Goal: Task Accomplishment & Management: Manage account settings

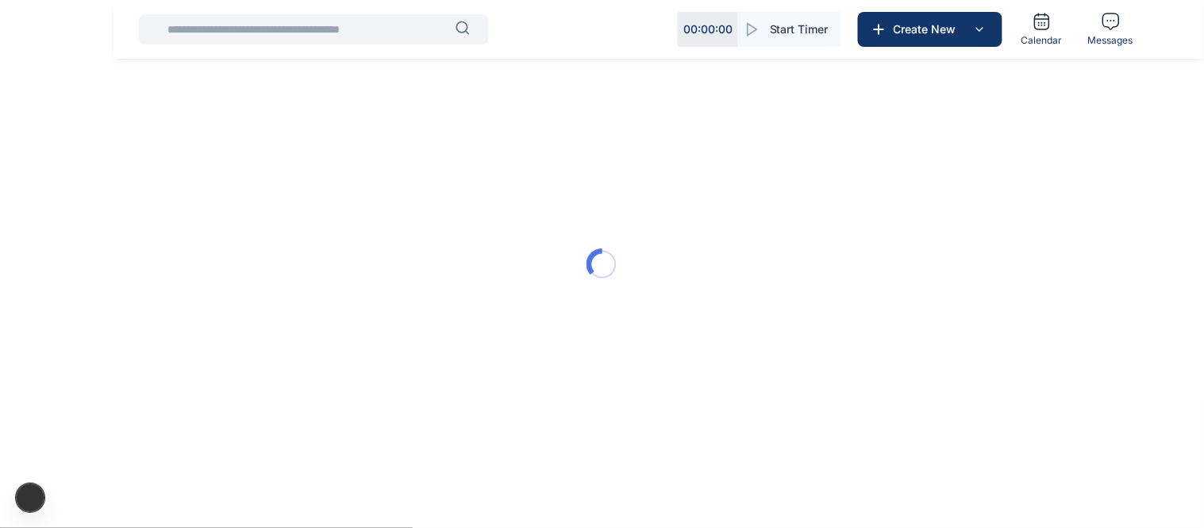
click at [312, 181] on div at bounding box center [602, 264] width 1204 height 528
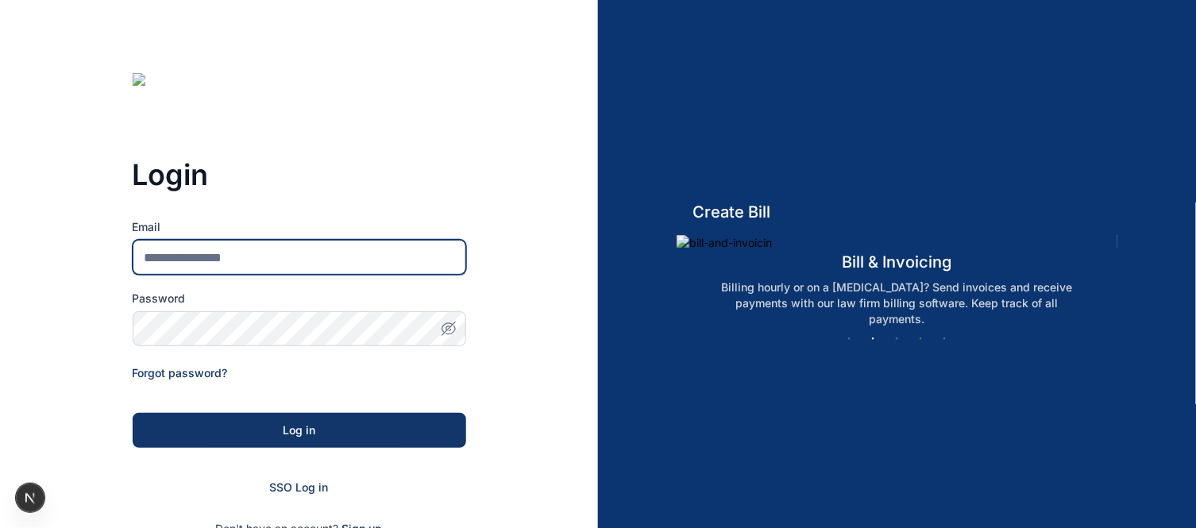
click at [289, 259] on input "Email" at bounding box center [299, 257] width 333 height 35
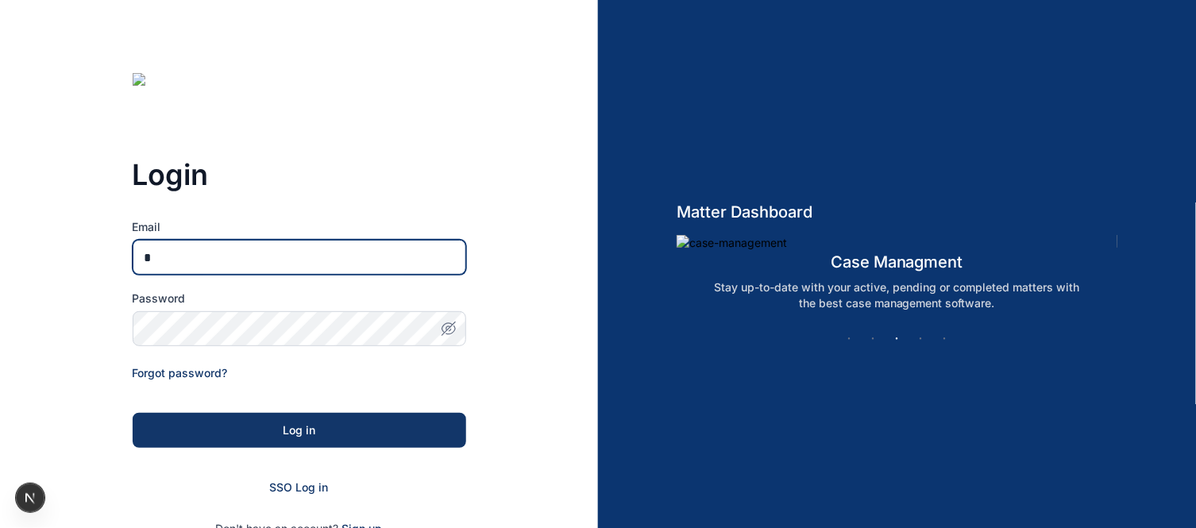
type input "**********"
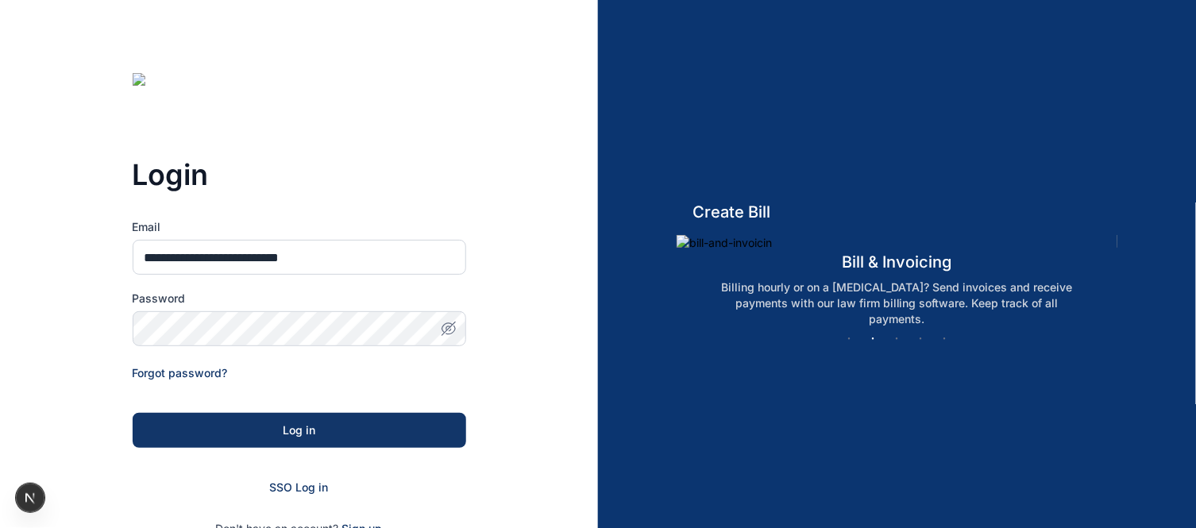
click at [456, 326] on icon "button" at bounding box center [449, 329] width 16 height 16
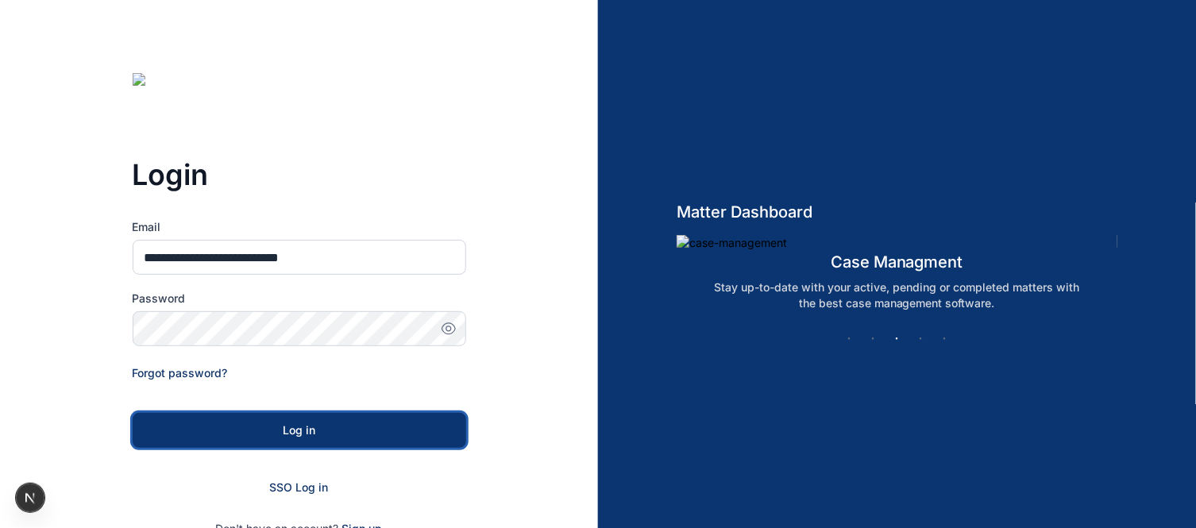
click at [328, 429] on div "Log in" at bounding box center [299, 430] width 283 height 16
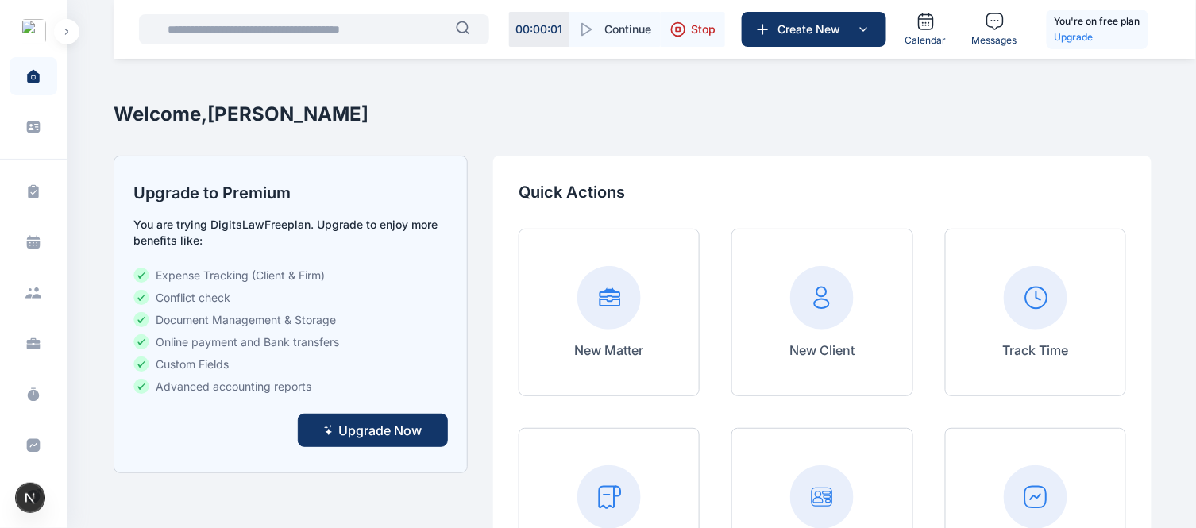
scroll to position [336, 0]
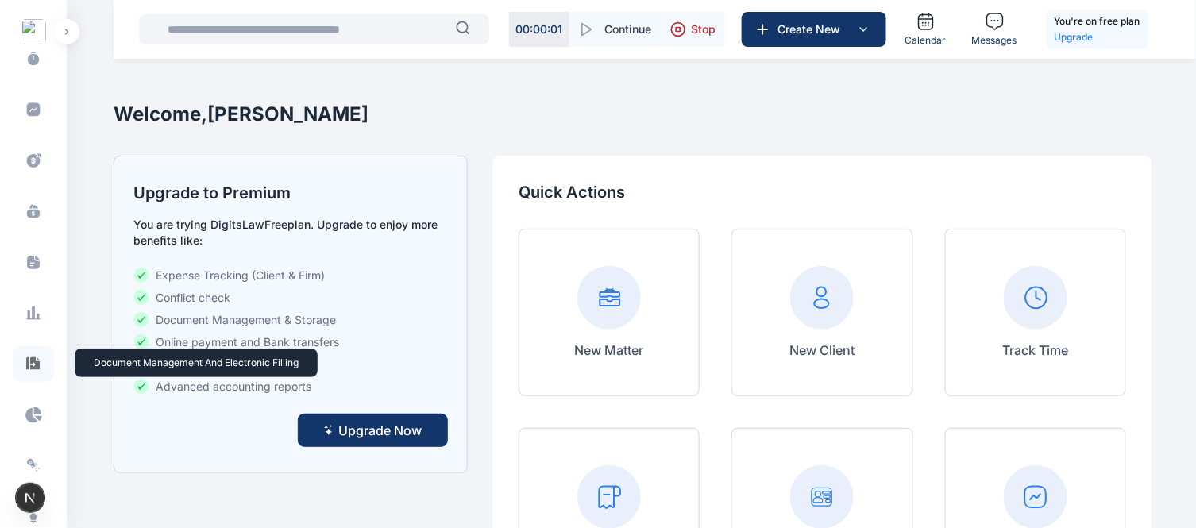
click at [35, 368] on icon at bounding box center [32, 362] width 13 height 13
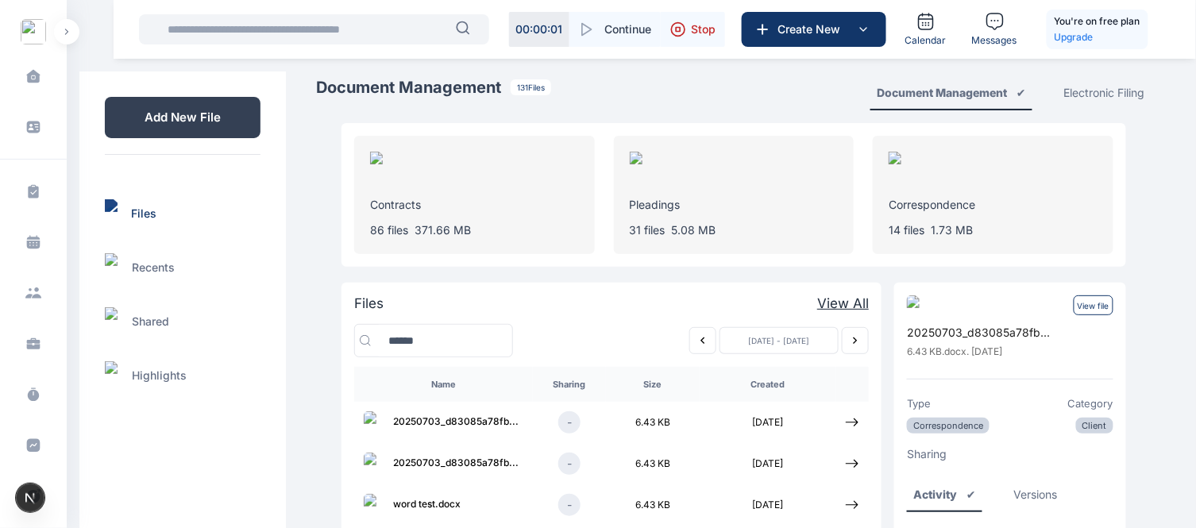
click at [1140, 295] on div "Contracts 86 files 371.66 MB Pleadings 31 files 5.08 MB Correspondence 14 files…" at bounding box center [733, 371] width 835 height 523
click at [583, 25] on icon "button" at bounding box center [587, 29] width 16 height 16
click at [603, 26] on icon "button" at bounding box center [601, 29] width 2 height 10
click at [688, 25] on button "Stop" at bounding box center [693, 29] width 64 height 35
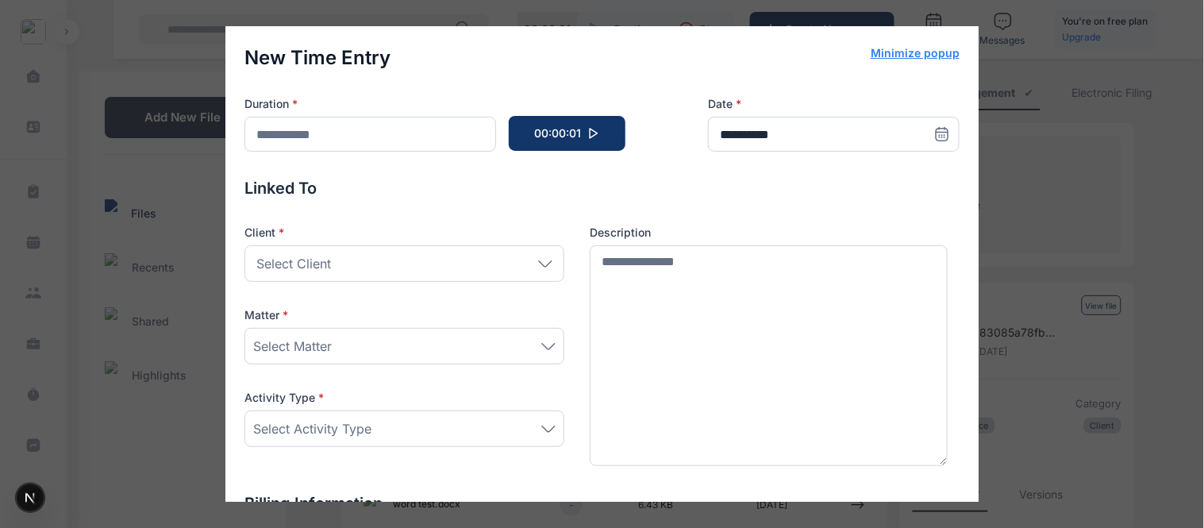
type input "******"
click at [1024, 85] on div "**********" at bounding box center [602, 264] width 1204 height 528
click at [919, 52] on button "Minimize popup" at bounding box center [915, 53] width 89 height 16
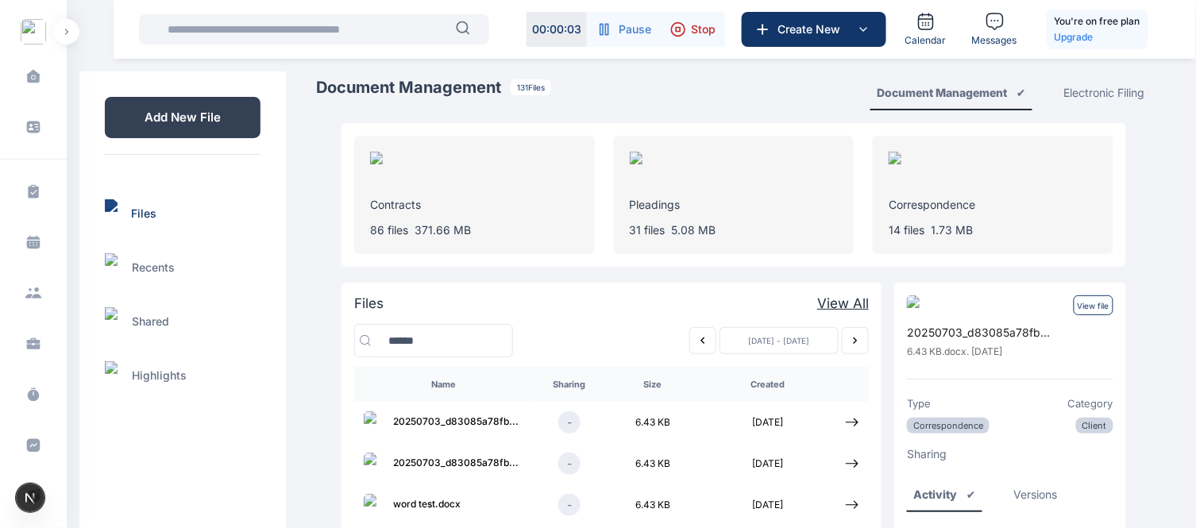
click at [603, 26] on icon "button" at bounding box center [601, 29] width 2 height 10
click at [1115, 92] on div "Electronic Filing" at bounding box center [1104, 93] width 81 height 16
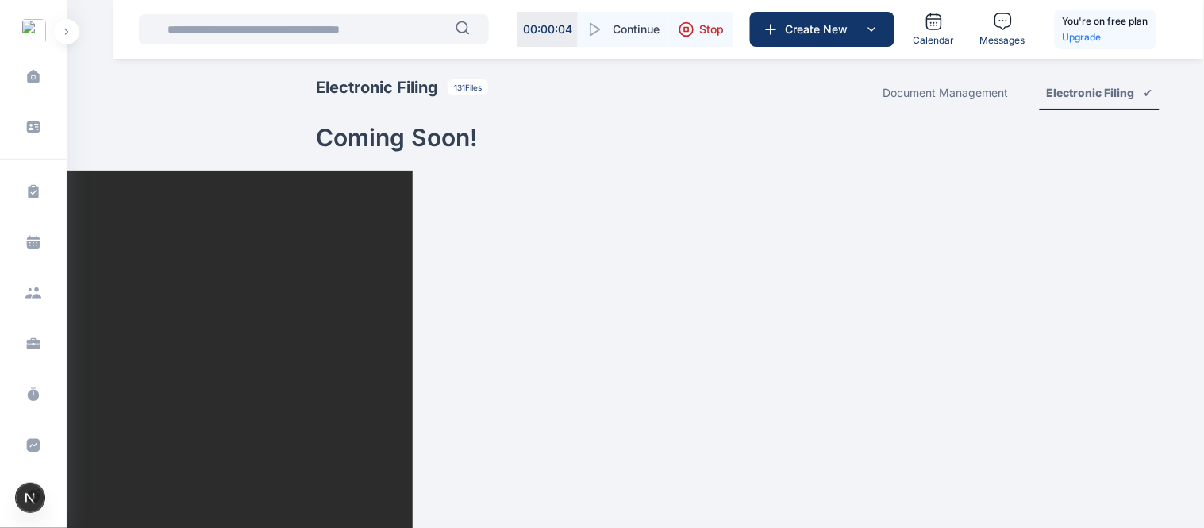
click at [986, 90] on div "Document Management" at bounding box center [945, 93] width 125 height 16
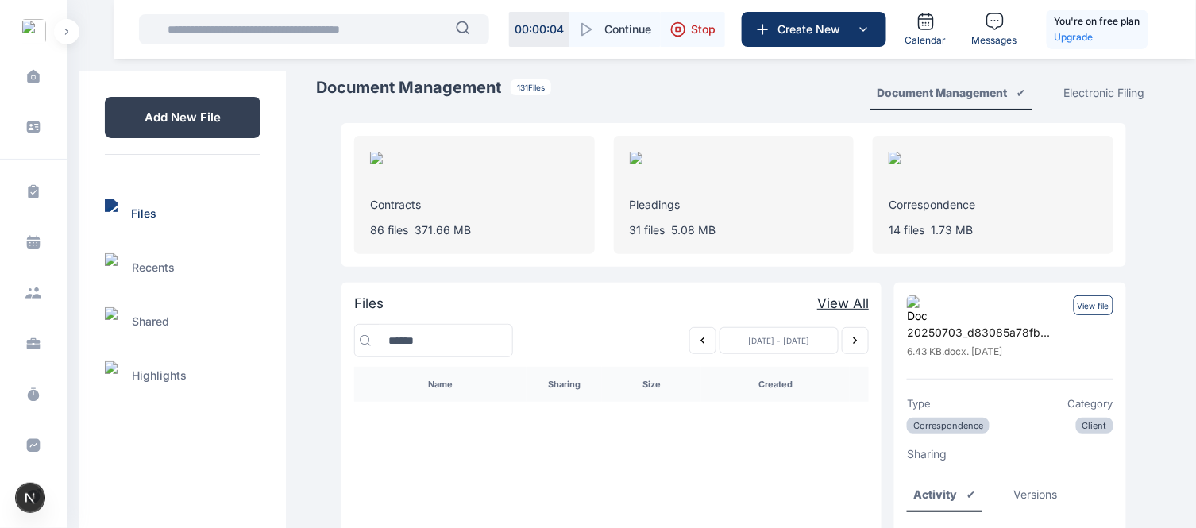
click at [1082, 90] on div "Electronic Filing" at bounding box center [1104, 93] width 81 height 16
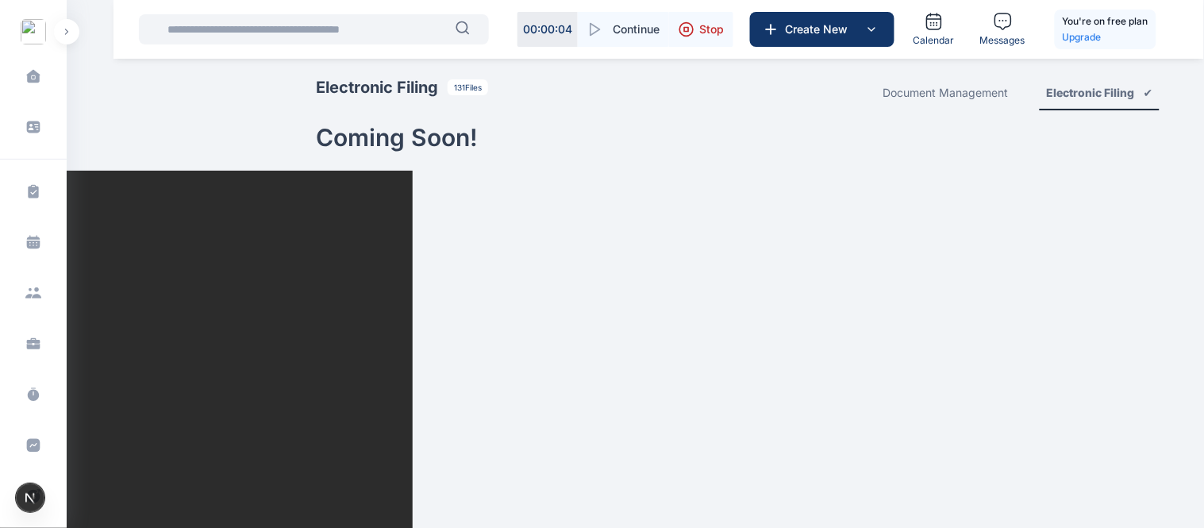
click at [980, 93] on div "Document Management" at bounding box center [945, 93] width 125 height 16
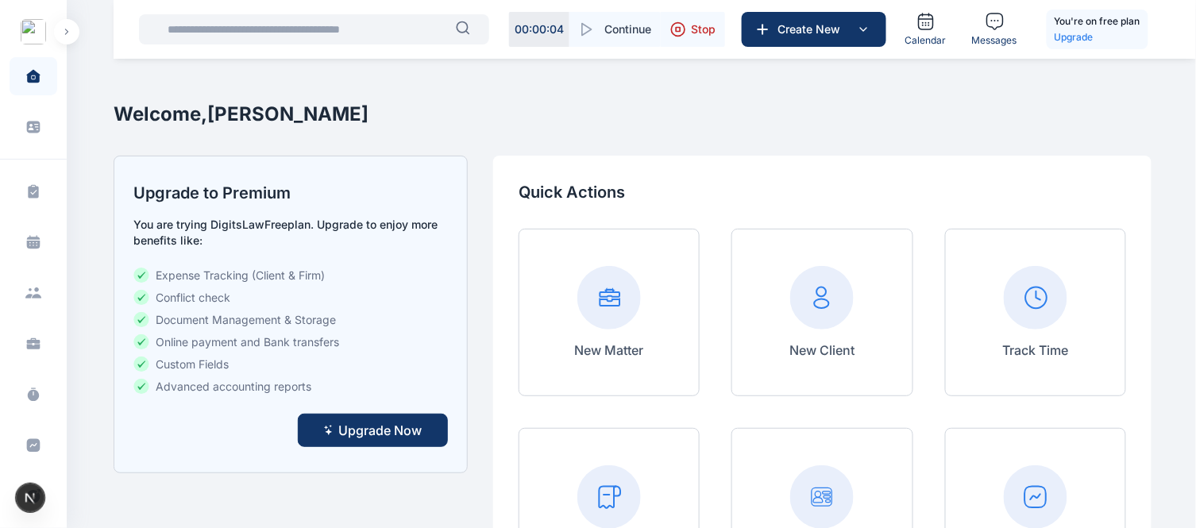
click at [68, 27] on button "button" at bounding box center [66, 31] width 25 height 25
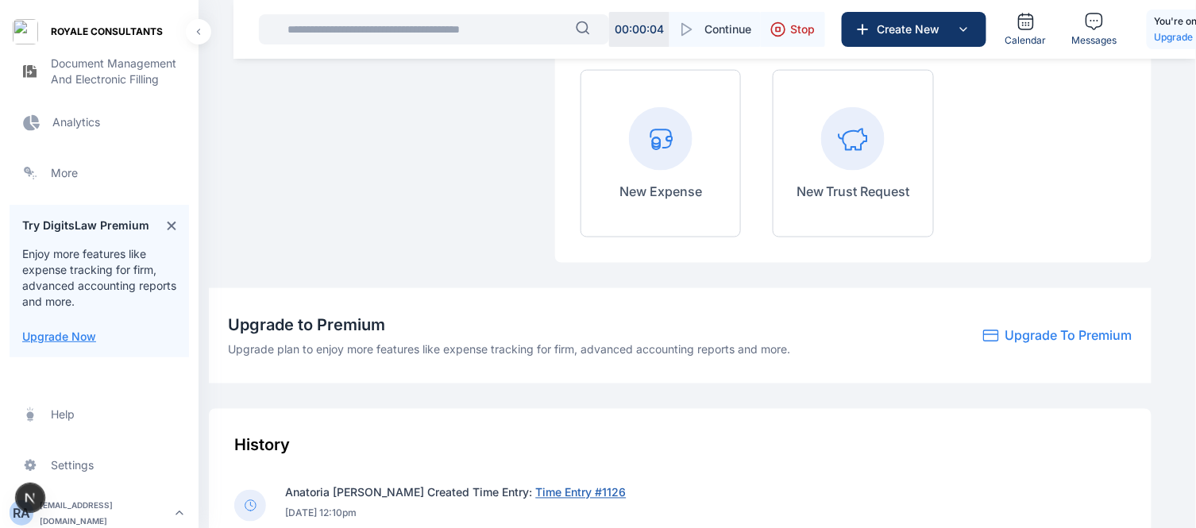
scroll to position [564, 0]
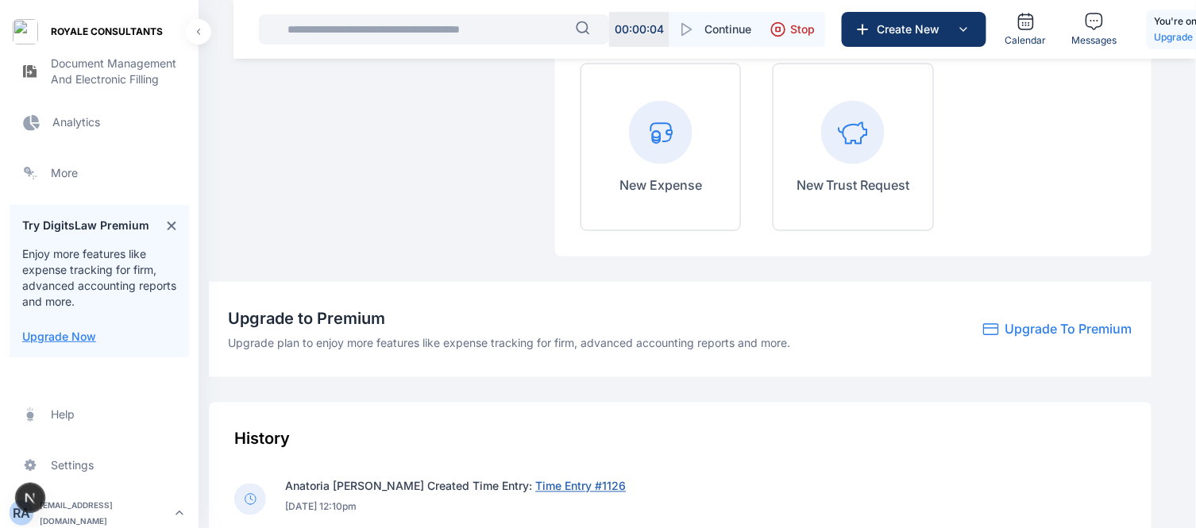
click at [170, 504] on icon "button" at bounding box center [179, 512] width 19 height 19
click at [171, 508] on rect "button" at bounding box center [179, 512] width 19 height 19
click at [254, 503] on span "Log out" at bounding box center [267, 510] width 40 height 16
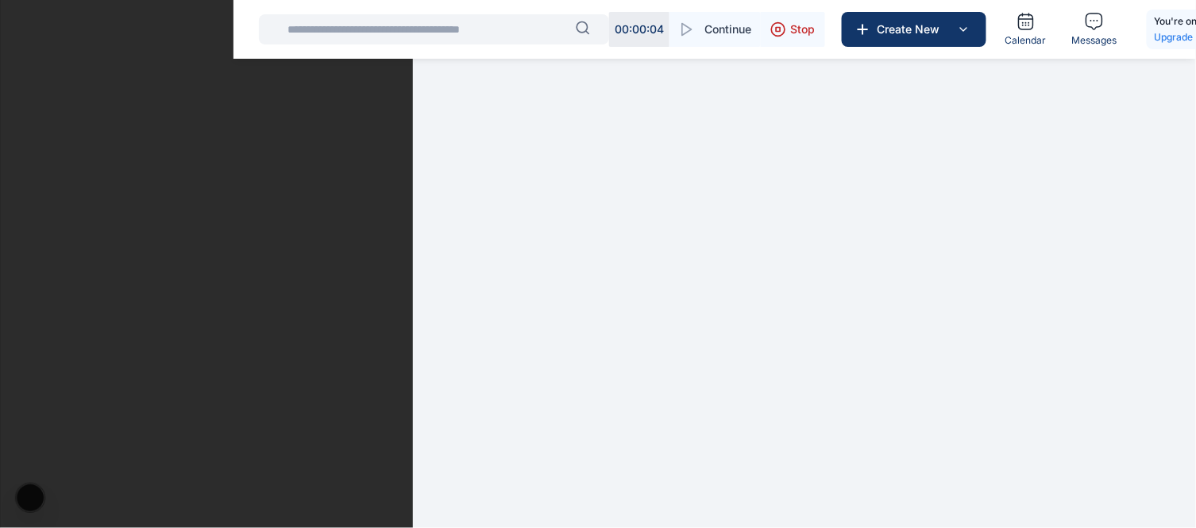
scroll to position [0, 0]
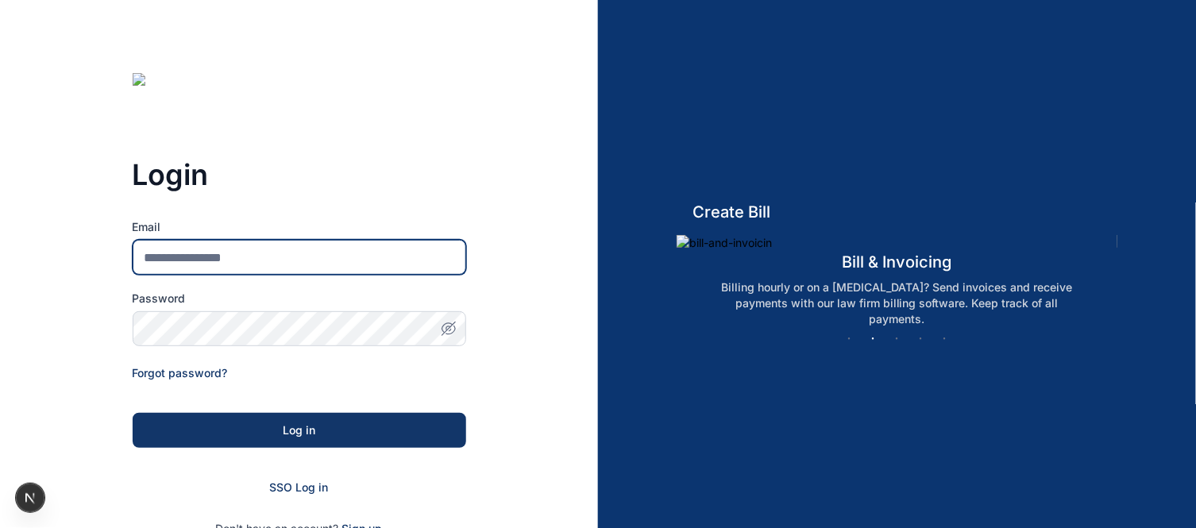
drag, startPoint x: 376, startPoint y: 169, endPoint x: 179, endPoint y: 260, distance: 216.0
click at [179, 260] on input "Email" at bounding box center [299, 257] width 333 height 35
type input "*"
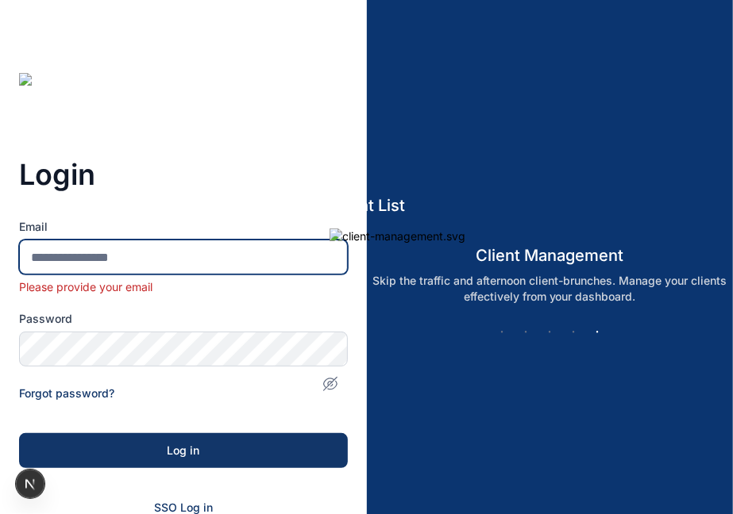
click at [136, 259] on input "Email" at bounding box center [183, 257] width 329 height 35
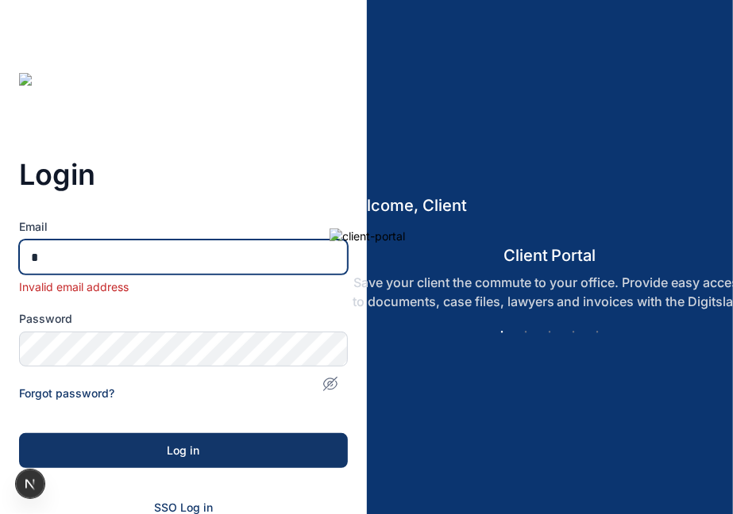
type input "**********"
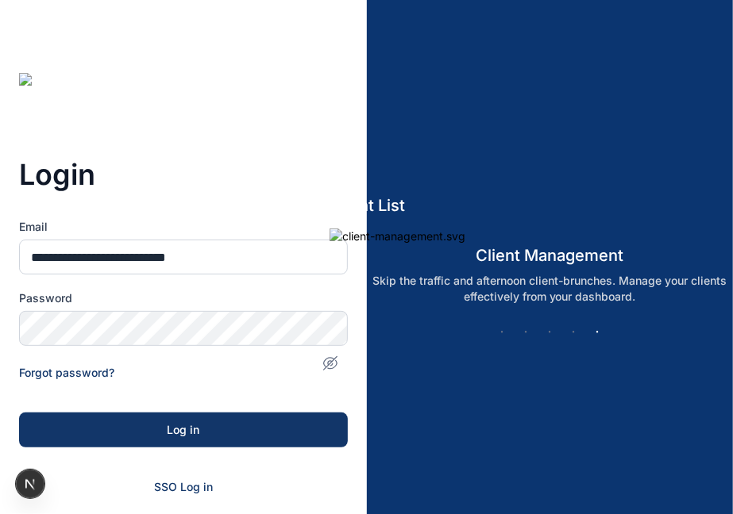
click at [331, 267] on h5 "client management" at bounding box center [549, 256] width 441 height 22
click at [328, 356] on icon "button" at bounding box center [330, 364] width 16 height 16
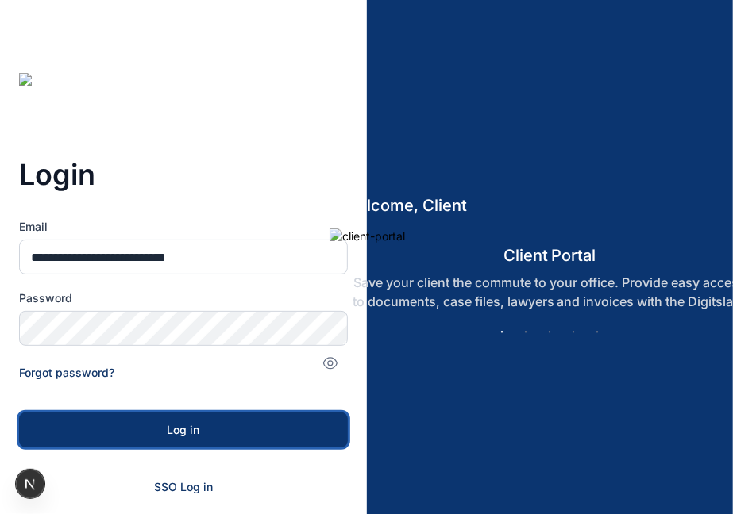
click at [216, 432] on div "Log in" at bounding box center [183, 430] width 278 height 16
